Goal: Check status: Check status

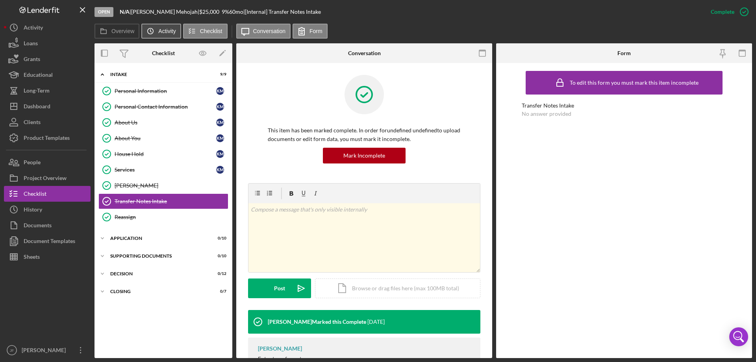
scroll to position [35, 0]
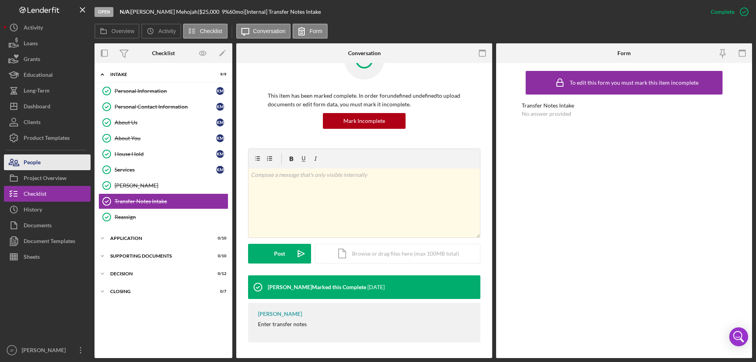
click at [54, 165] on button "People" at bounding box center [47, 162] width 87 height 16
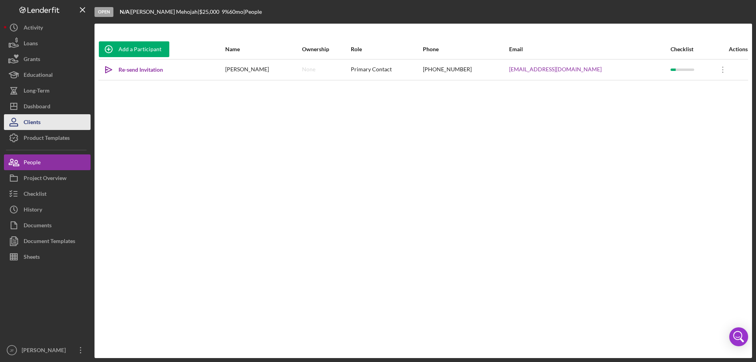
click at [44, 125] on button "Clients" at bounding box center [47, 122] width 87 height 16
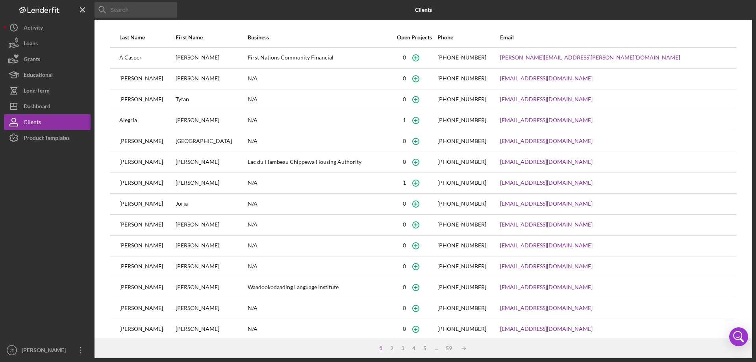
click at [159, 12] on input at bounding box center [135, 10] width 83 height 16
type input "[PERSON_NAME]"
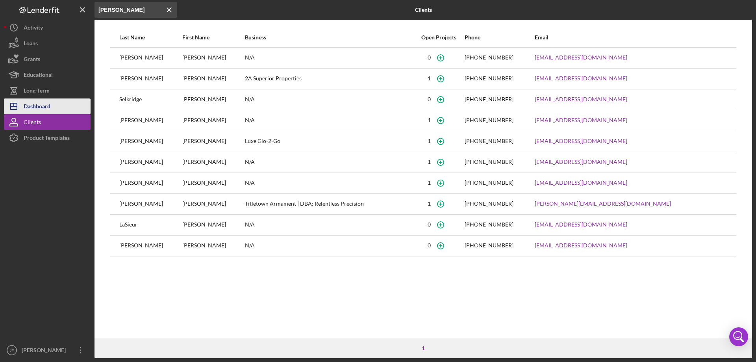
click at [39, 112] on div "Dashboard" at bounding box center [37, 107] width 27 height 18
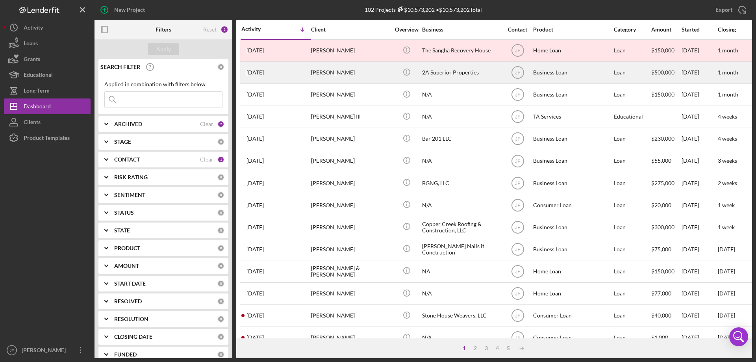
click at [336, 74] on div "[PERSON_NAME]" at bounding box center [350, 72] width 79 height 21
